Goal: Task Accomplishment & Management: Complete application form

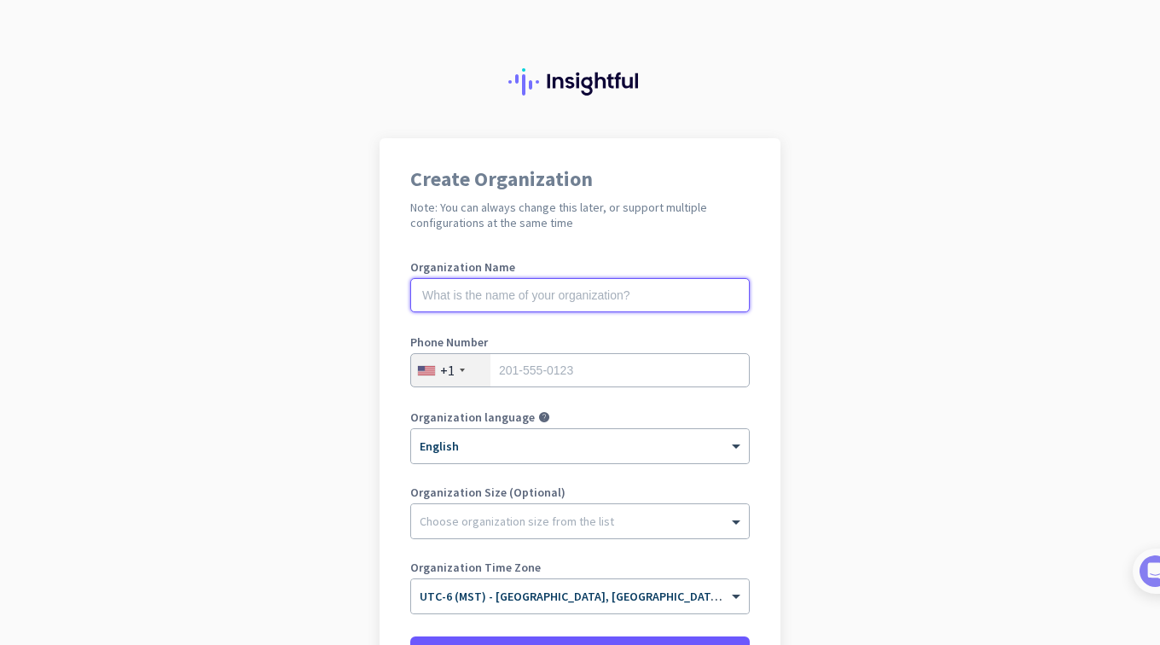
click at [658, 304] on input "text" at bounding box center [579, 295] width 339 height 34
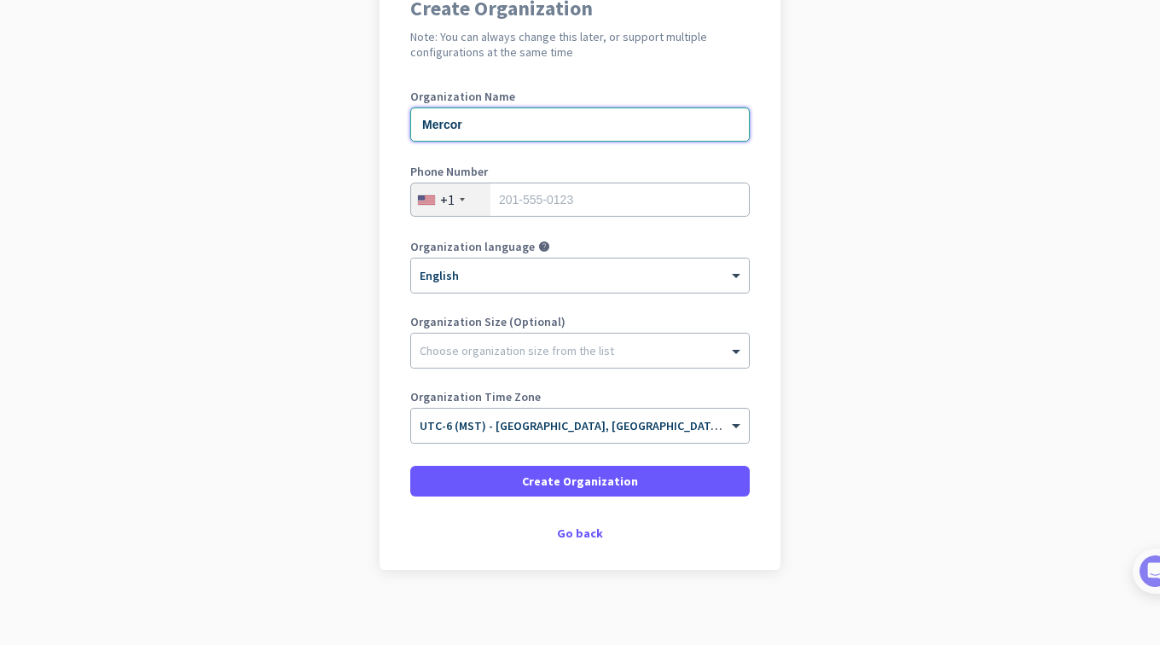
type input "Mercor"
click at [561, 202] on input "tel" at bounding box center [579, 199] width 339 height 34
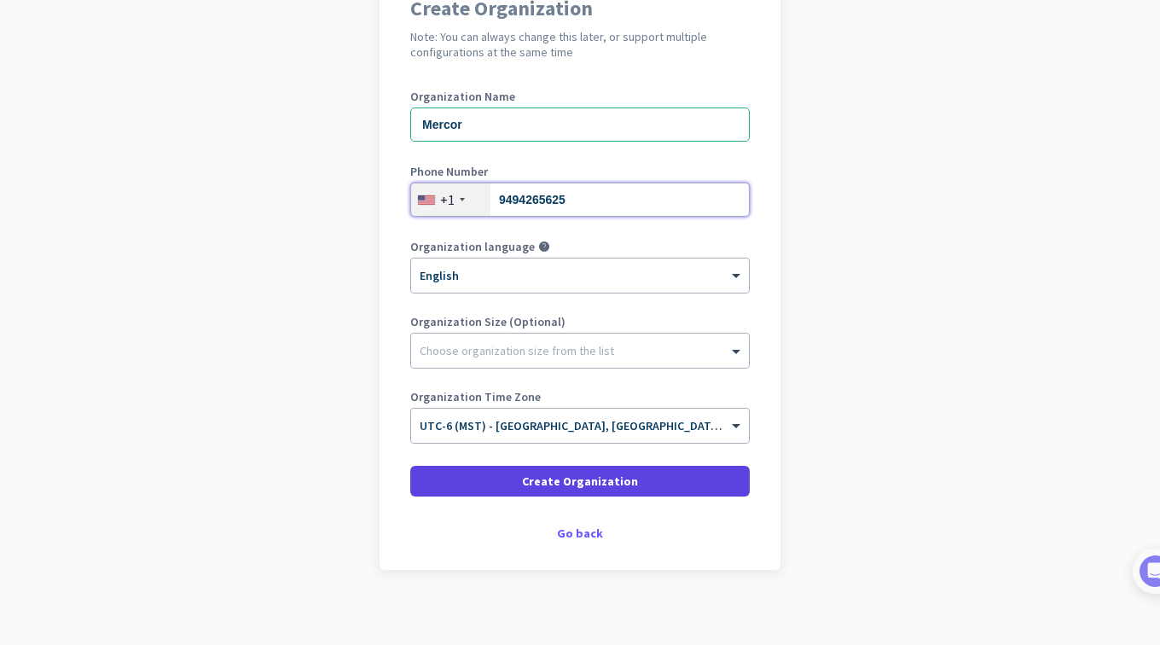
type input "9494265625"
click at [542, 477] on span "Create Organization" at bounding box center [580, 480] width 116 height 17
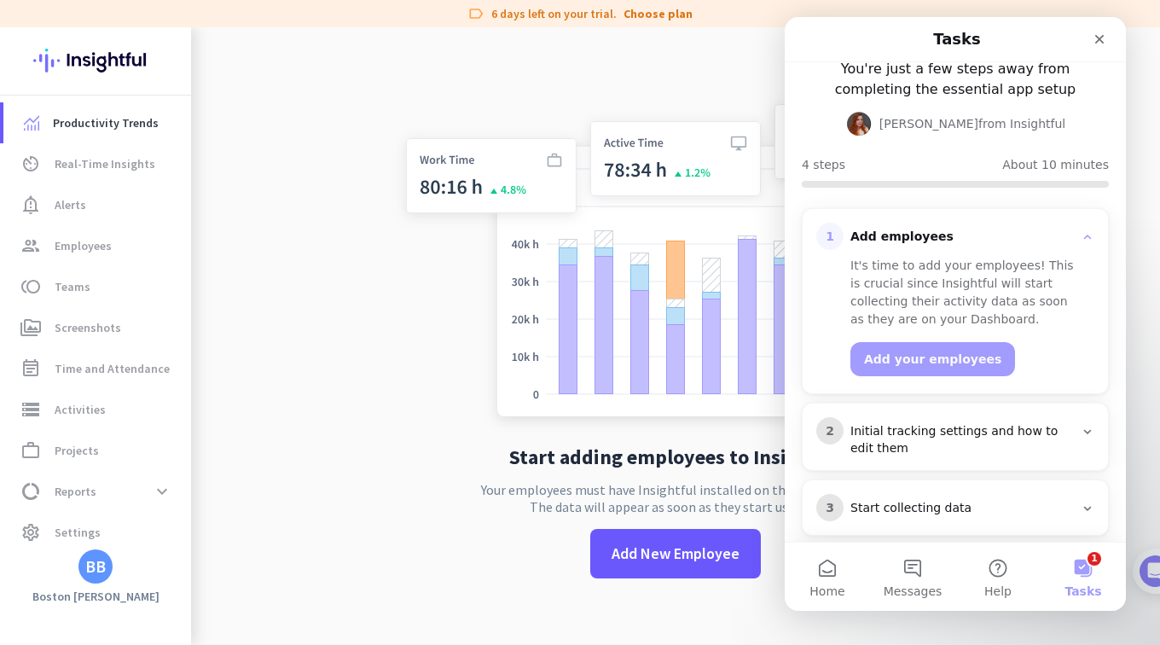
scroll to position [170, 0]
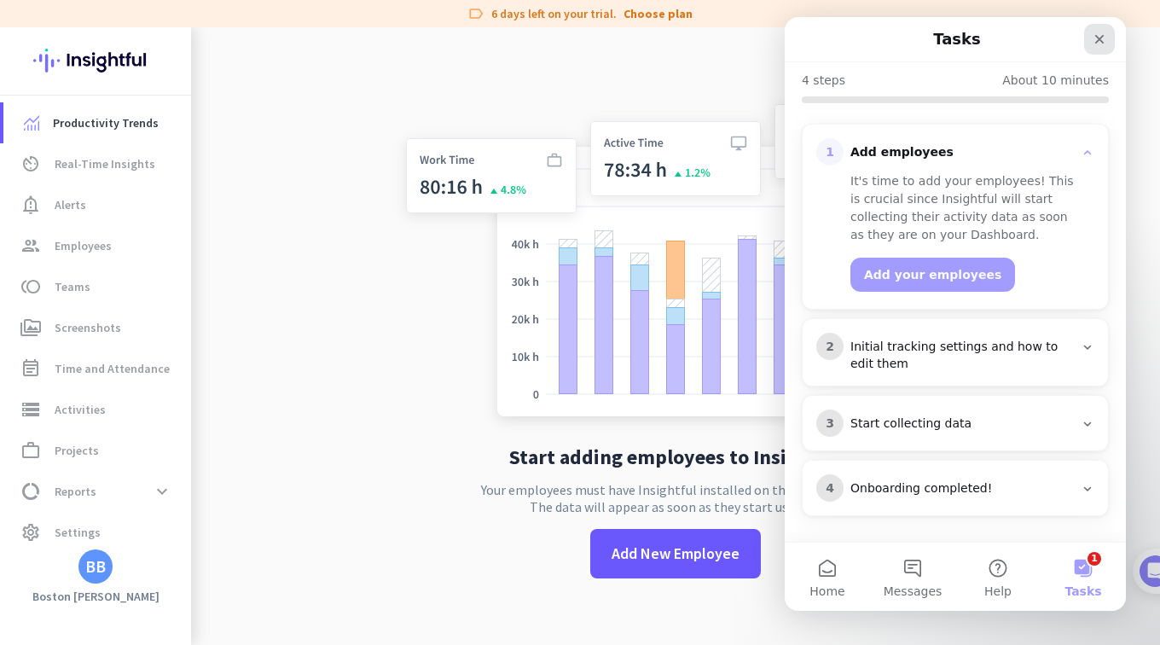
click at [1098, 32] on icon "Close" at bounding box center [1099, 39] width 14 height 14
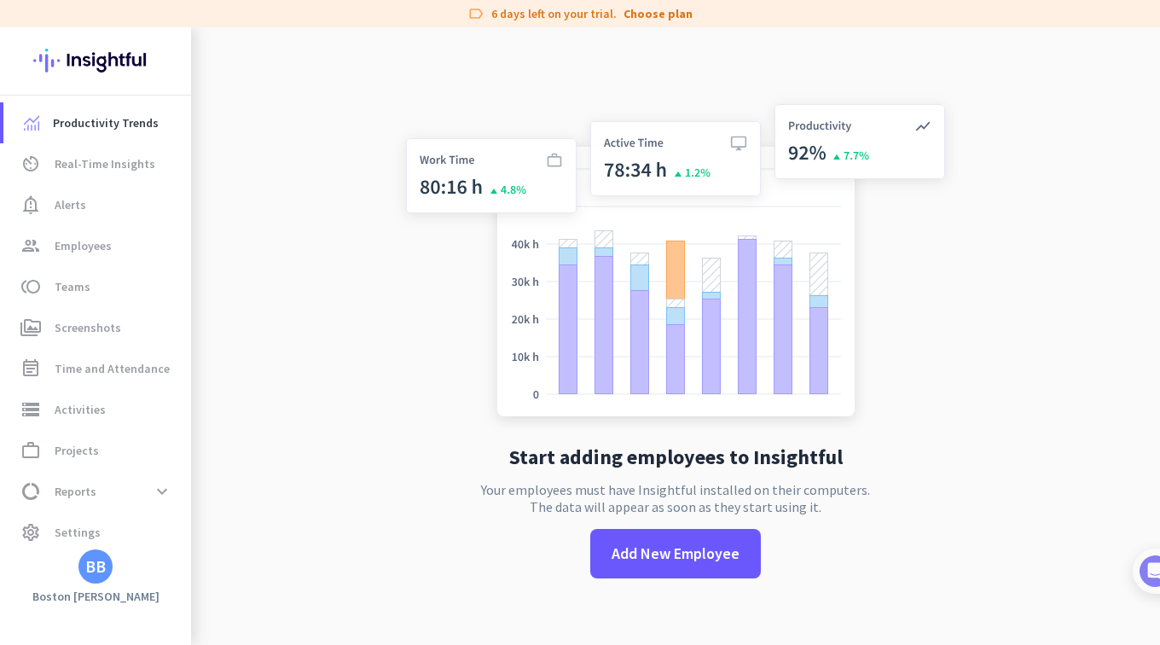
scroll to position [0, 0]
click at [106, 159] on span "Real-Time Insights" at bounding box center [105, 164] width 101 height 20
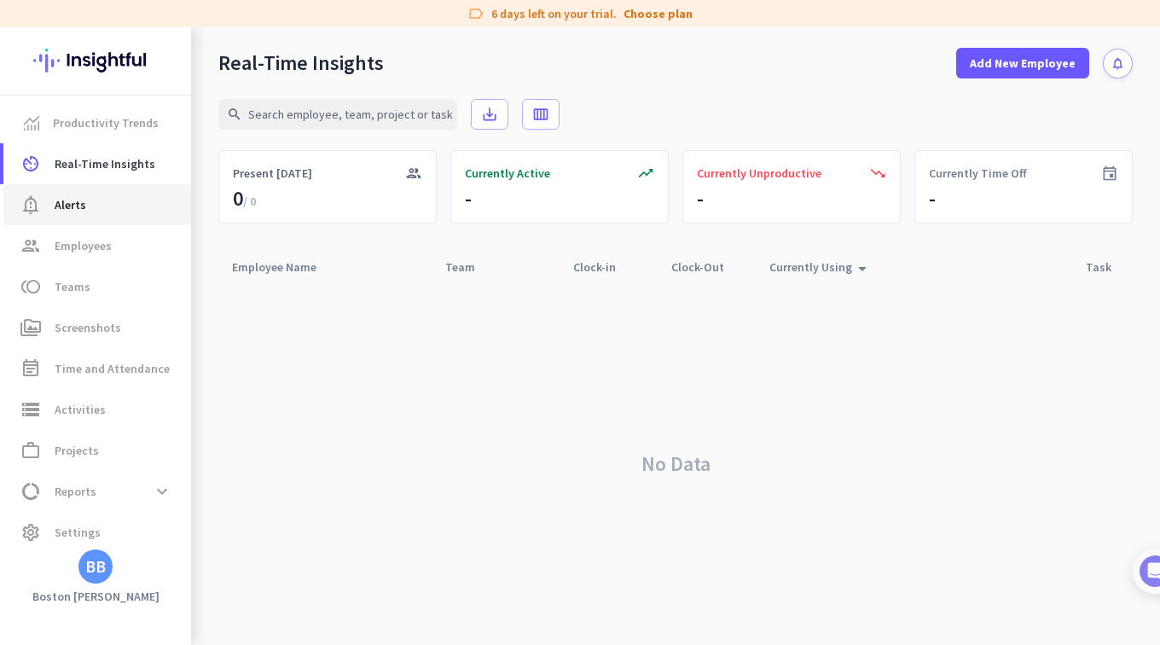
click at [102, 203] on span "notification_important Alerts" at bounding box center [97, 204] width 160 height 20
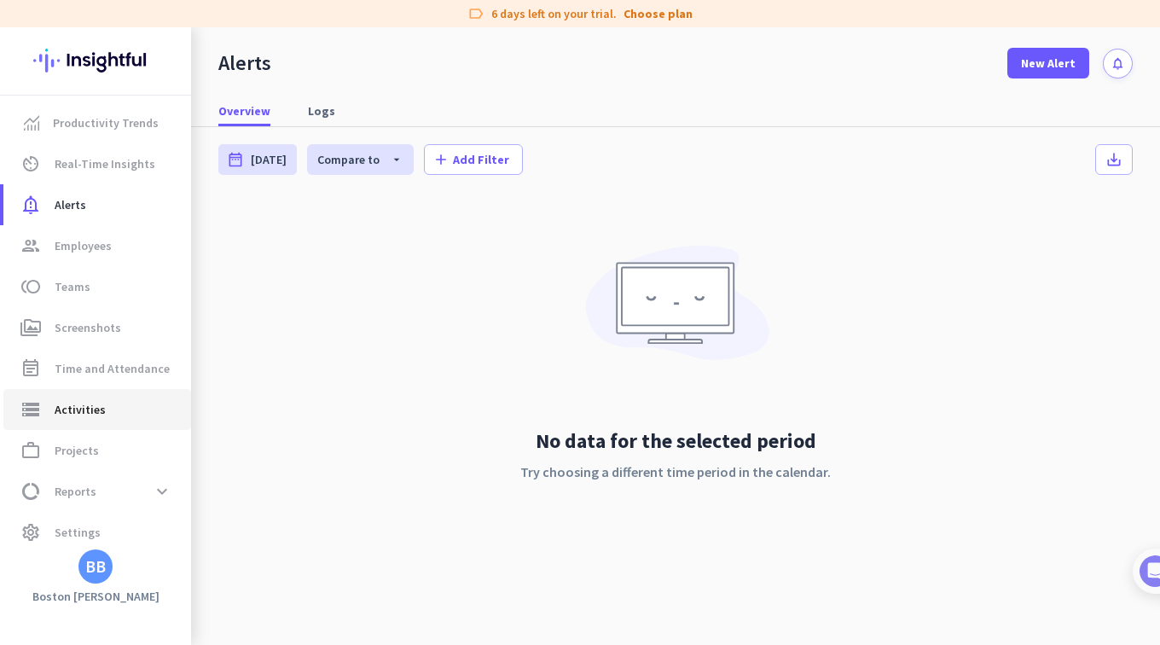
click at [123, 408] on span "storage Activities" at bounding box center [97, 409] width 160 height 20
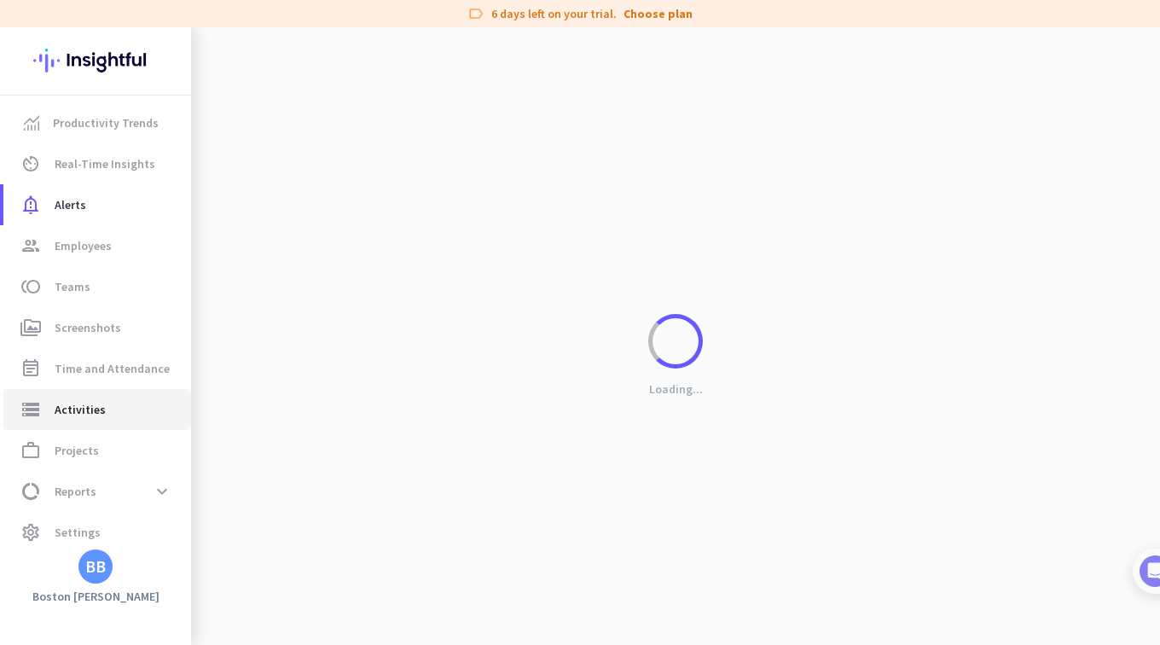
type input "[DATE]"
